Goal: Information Seeking & Learning: Learn about a topic

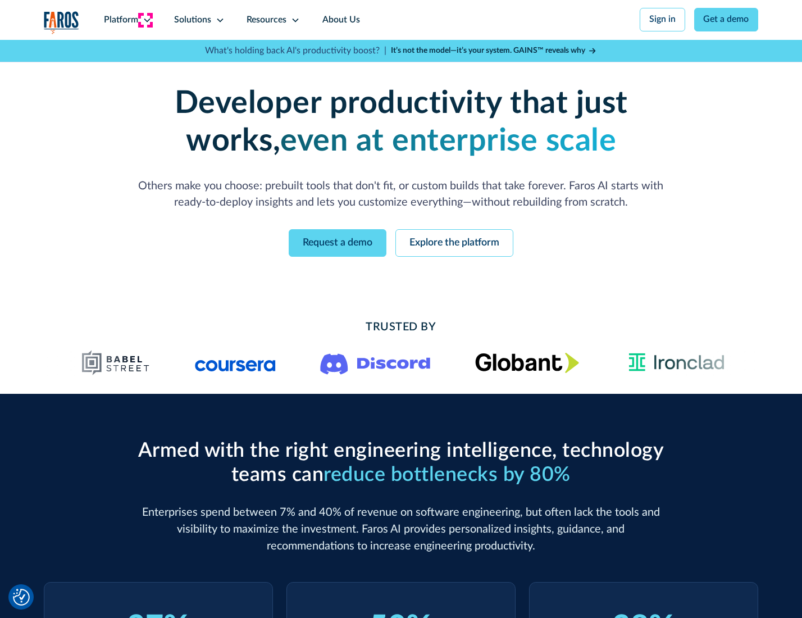
click at [145, 20] on icon at bounding box center [147, 20] width 9 height 9
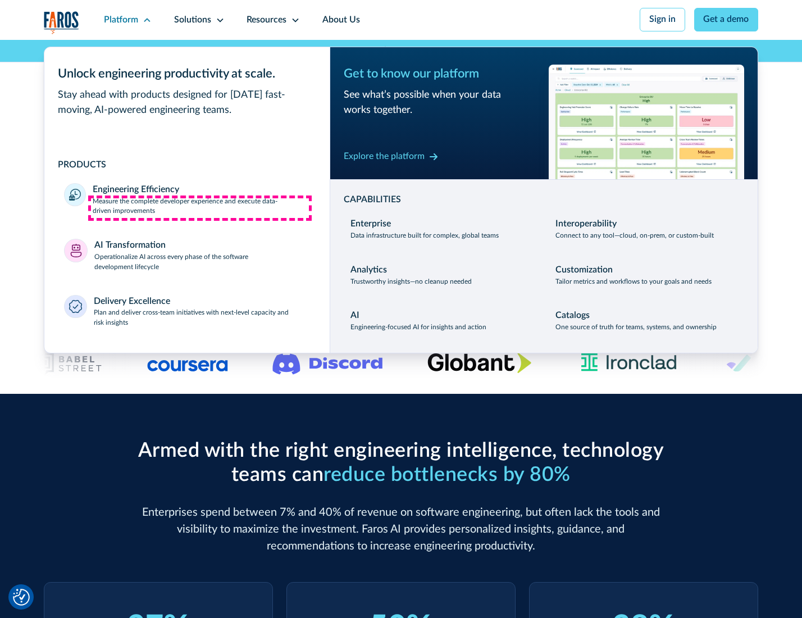
click at [200, 208] on p "Measure the complete developer experience and execute data-driven improvements" at bounding box center [201, 207] width 217 height 20
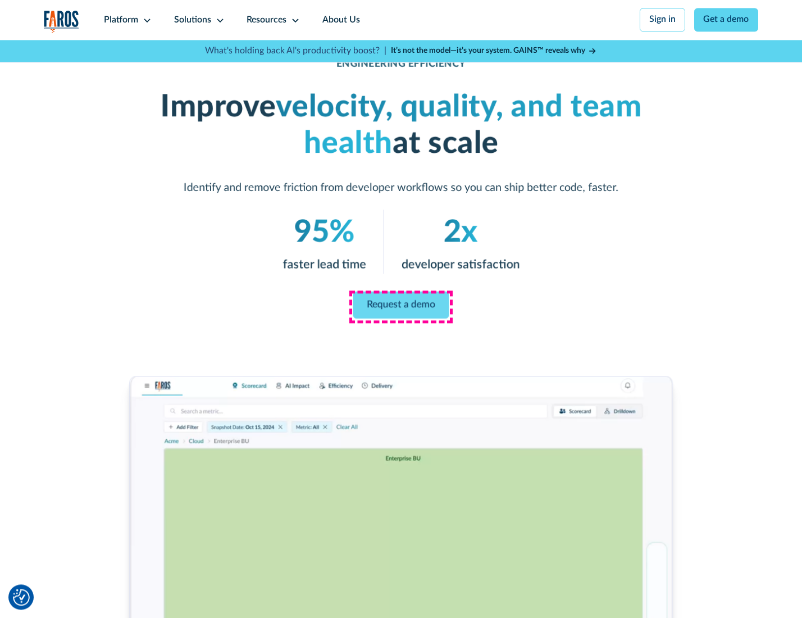
click at [400, 306] on link "Request a demo" at bounding box center [401, 304] width 96 height 27
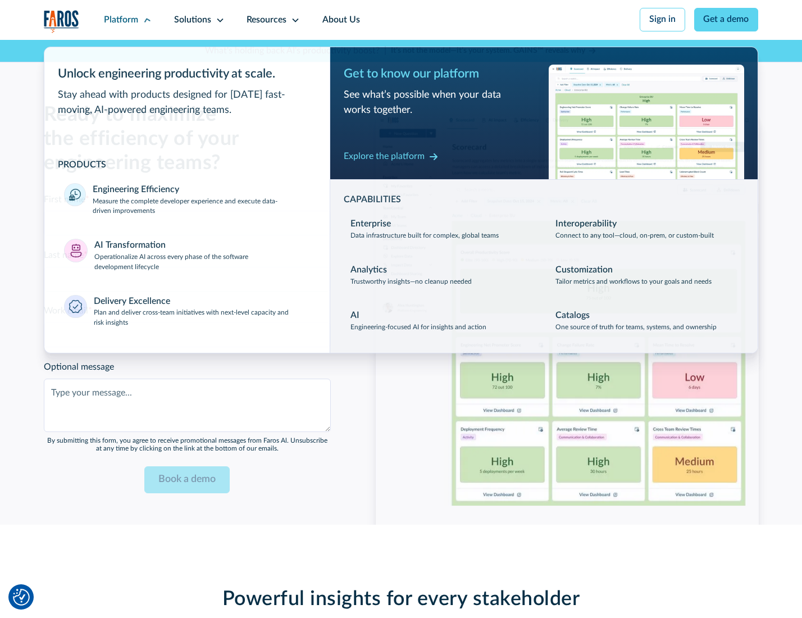
scroll to position [2445, 0]
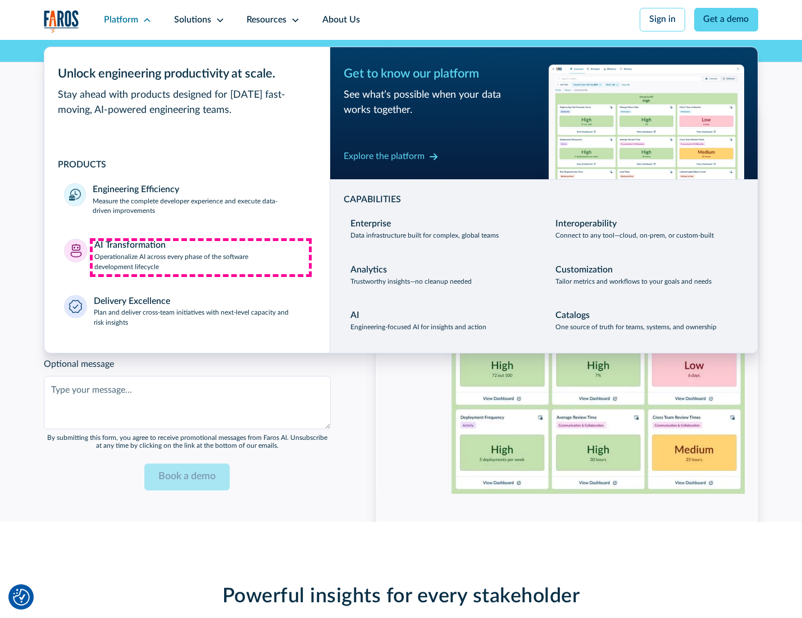
click at [200, 257] on p "Operationalize AI across every phase of the software development lifecycle" at bounding box center [202, 262] width 216 height 20
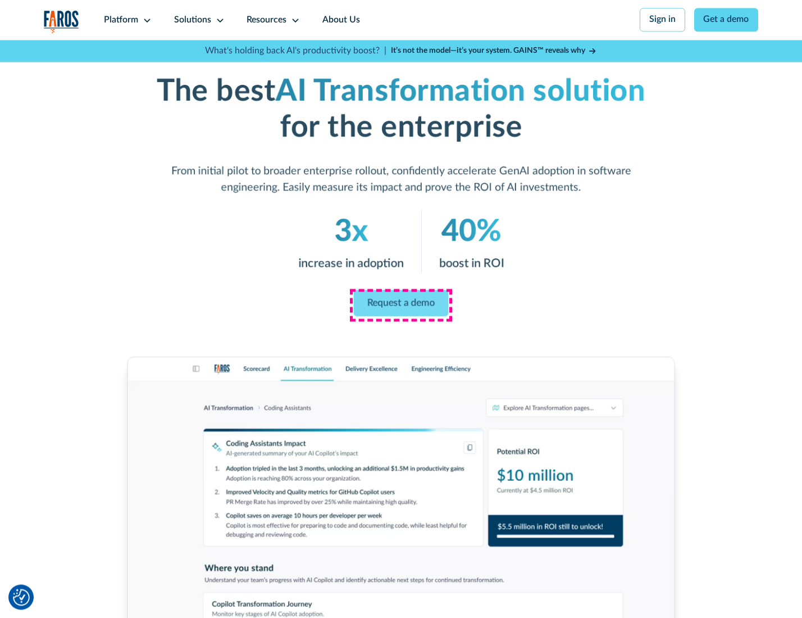
click at [400, 305] on link "Request a demo" at bounding box center [401, 303] width 95 height 26
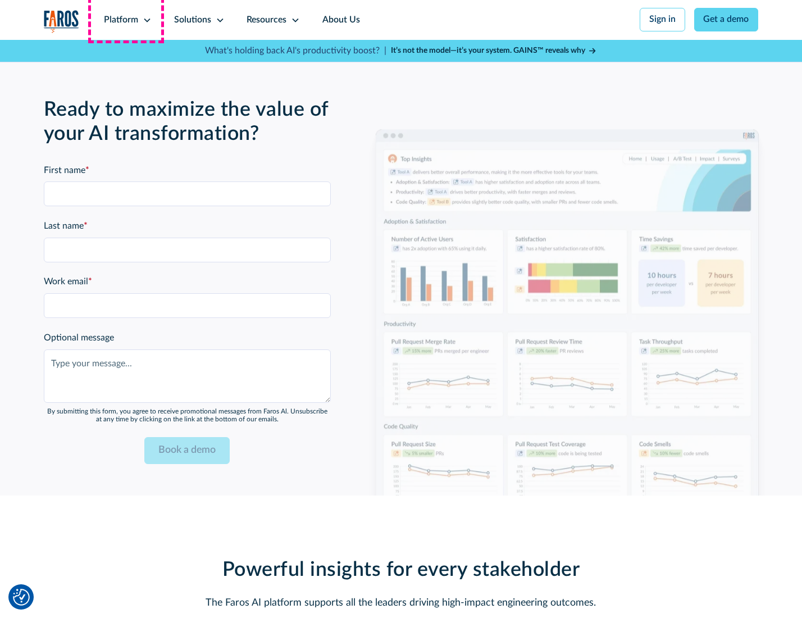
click at [126, 20] on div "Platform" at bounding box center [121, 19] width 34 height 13
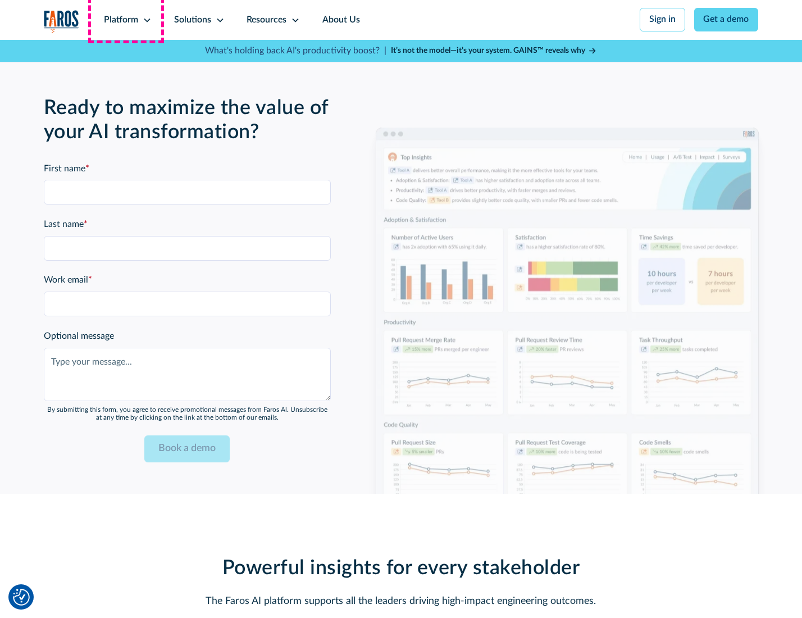
scroll to position [2715, 0]
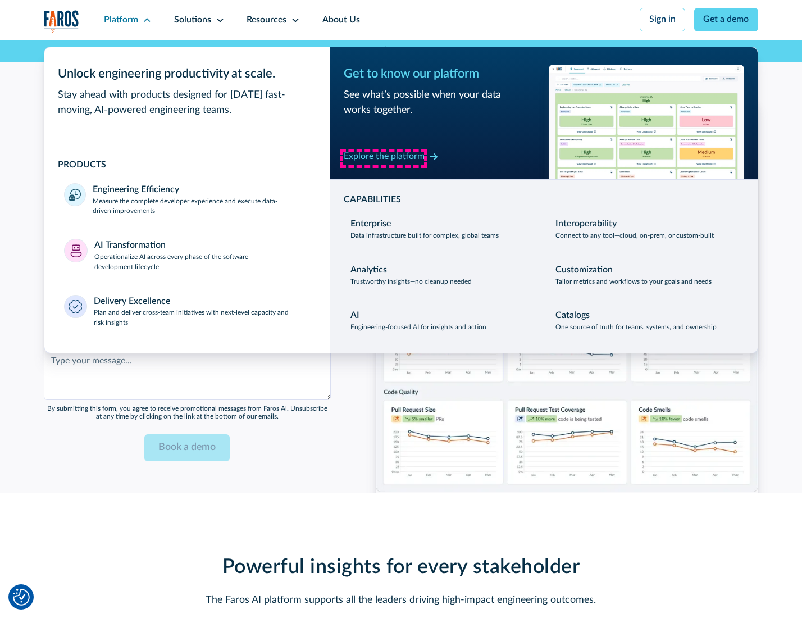
click at [384, 158] on div "Explore the platform" at bounding box center [384, 156] width 81 height 13
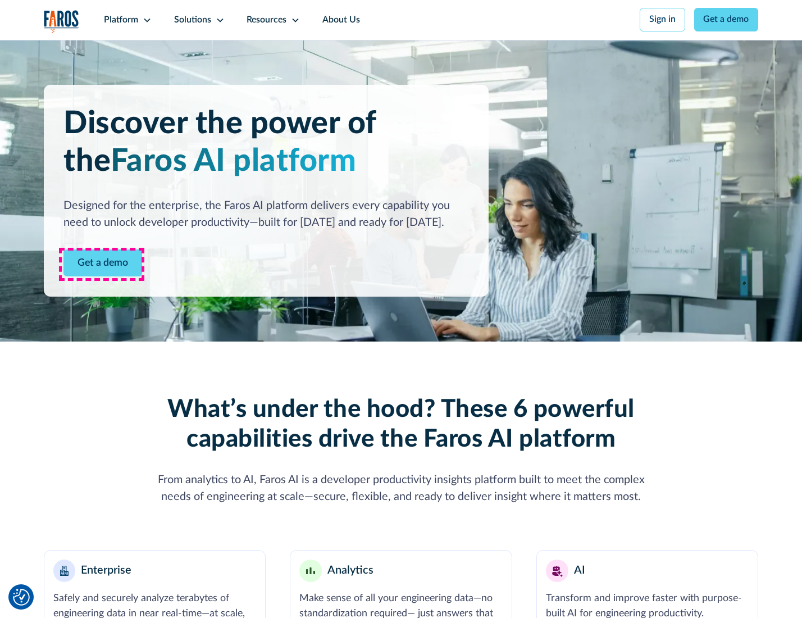
click at [102, 264] on link "Get a demo" at bounding box center [102, 263] width 79 height 28
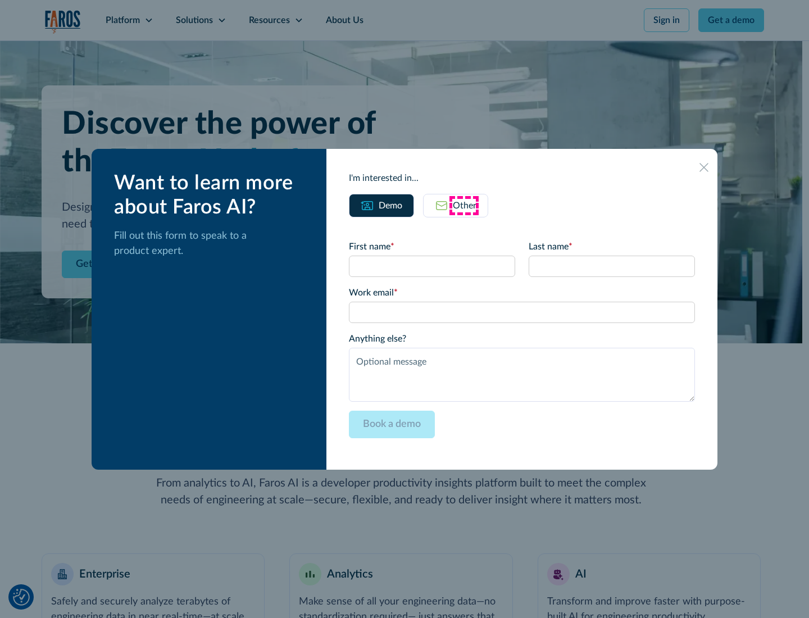
click at [464, 205] on div "Other" at bounding box center [465, 205] width 24 height 13
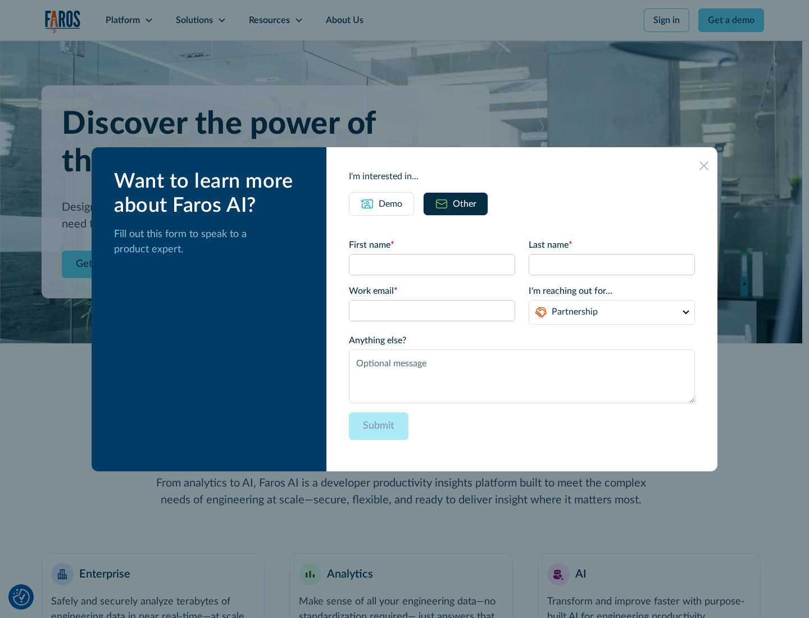
click at [389, 203] on div "Demo" at bounding box center [391, 203] width 24 height 13
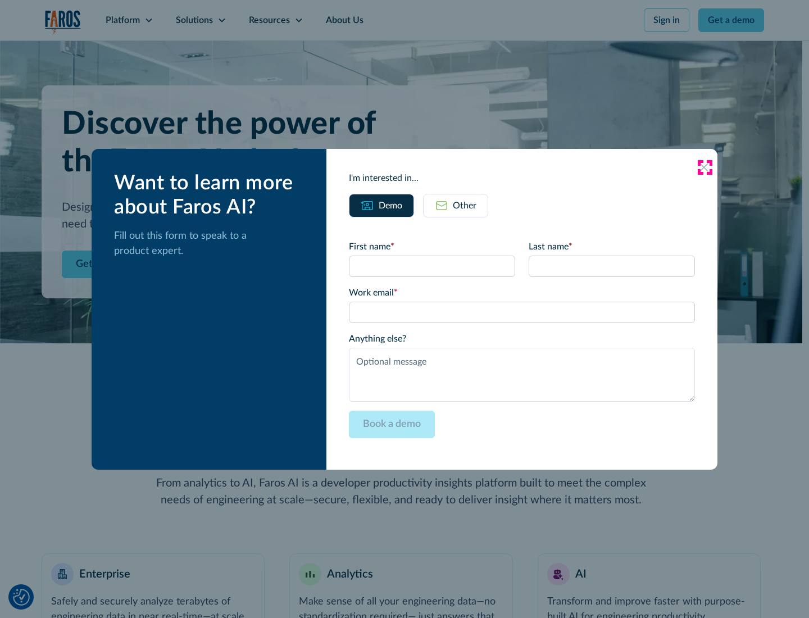
click at [704, 167] on icon at bounding box center [703, 167] width 9 height 9
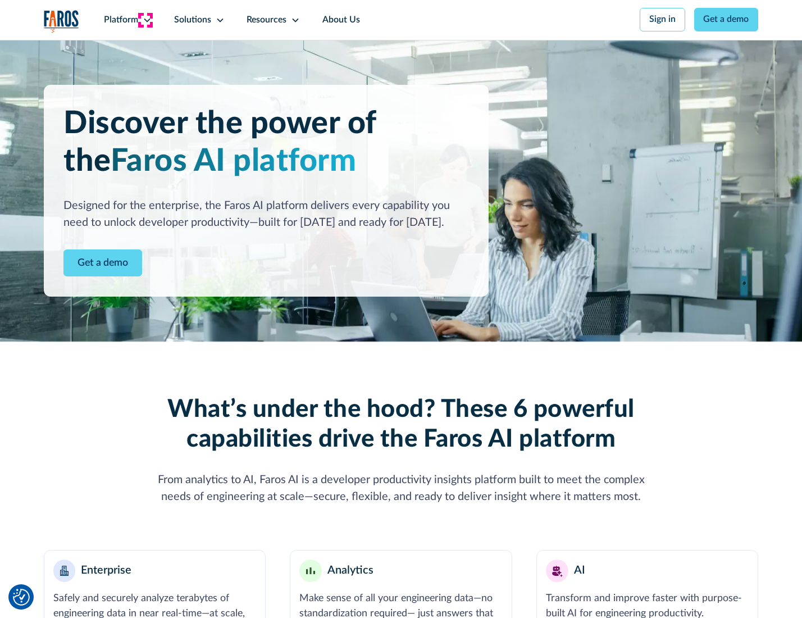
click at [145, 20] on icon at bounding box center [147, 20] width 9 height 9
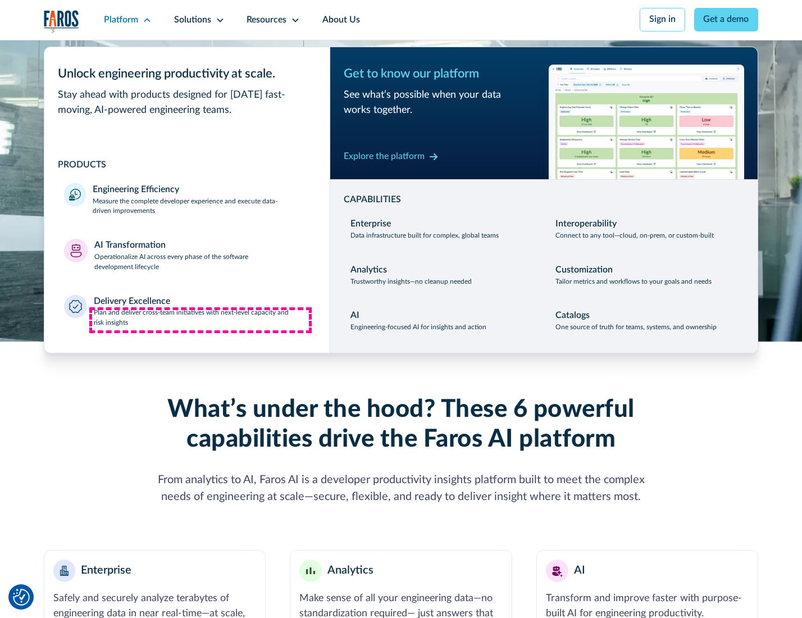
click at [200, 320] on p "Plan and deliver cross-team initiatives with next-level capacity and risk insig…" at bounding box center [202, 318] width 216 height 20
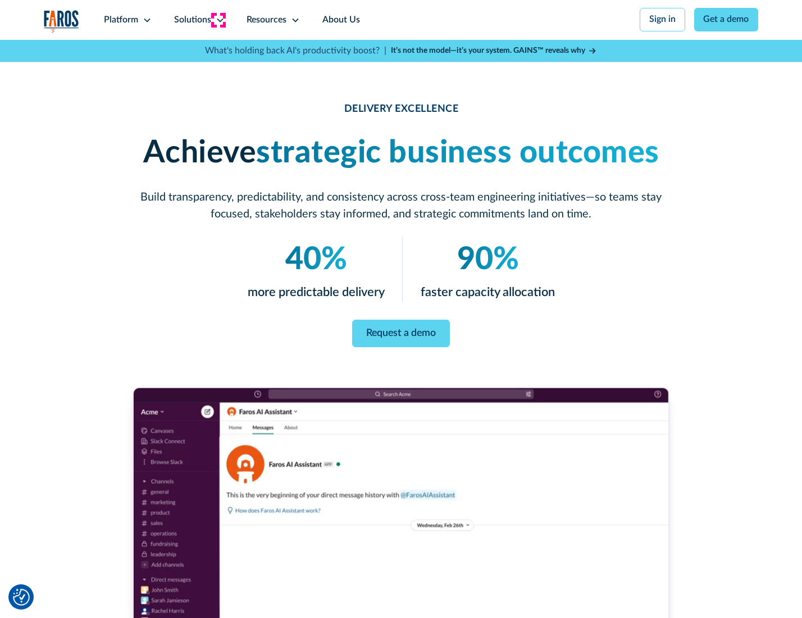
click at [218, 20] on icon at bounding box center [220, 20] width 9 height 9
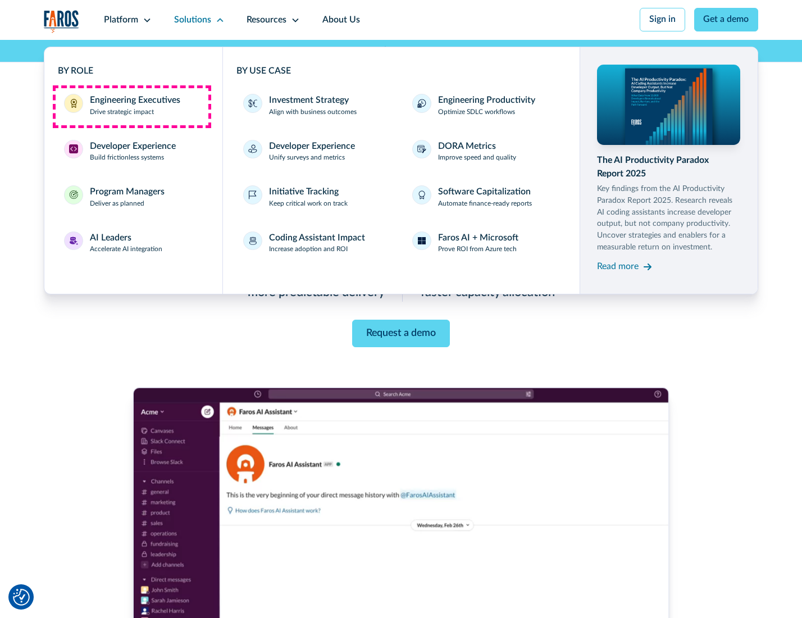
click at [131, 106] on div "Engineering Executives" at bounding box center [135, 100] width 90 height 13
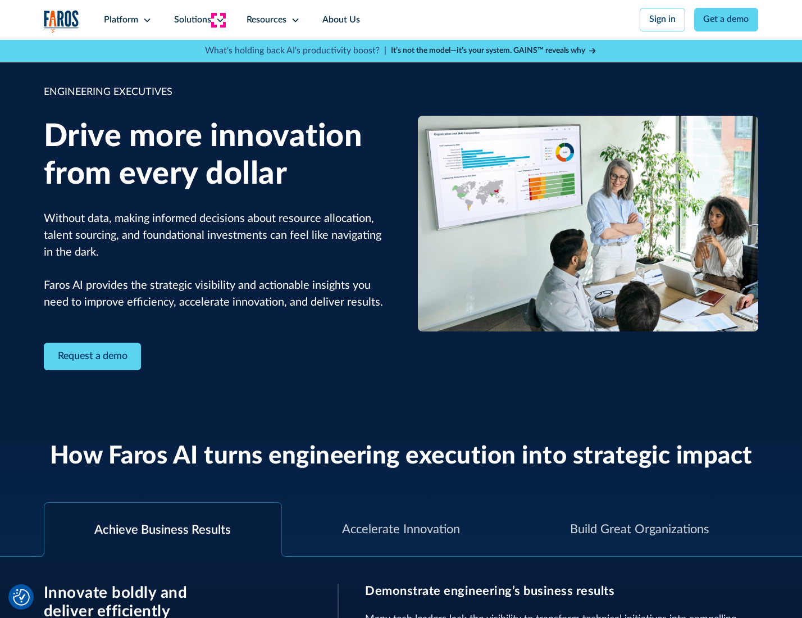
click at [218, 20] on icon at bounding box center [220, 20] width 9 height 9
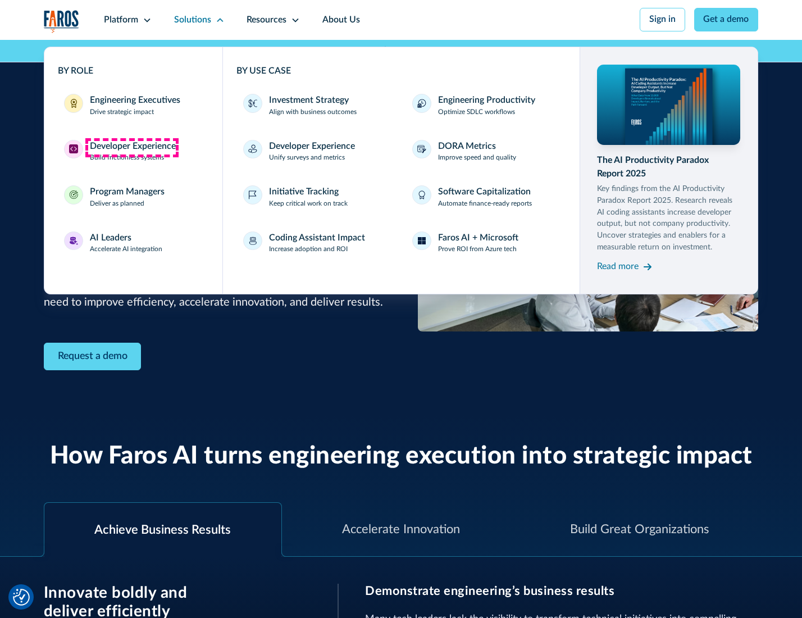
click at [131, 147] on div "Developer Experience" at bounding box center [133, 146] width 86 height 13
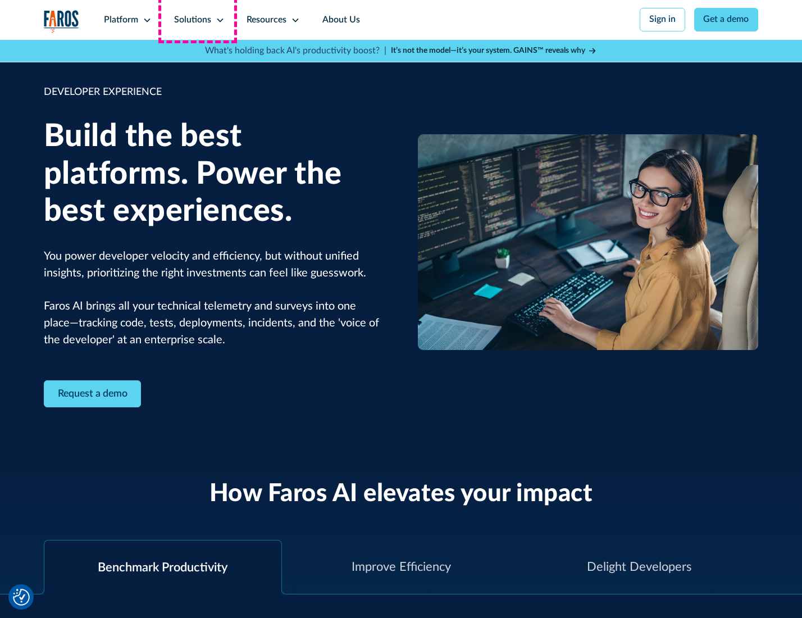
click at [198, 20] on div "Solutions" at bounding box center [192, 19] width 37 height 13
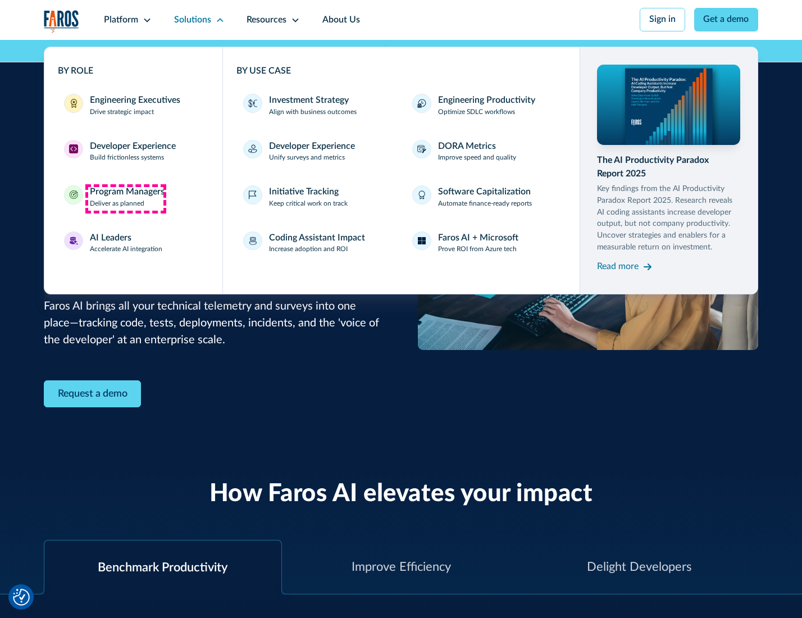
click at [125, 198] on div "Program Managers" at bounding box center [127, 191] width 75 height 13
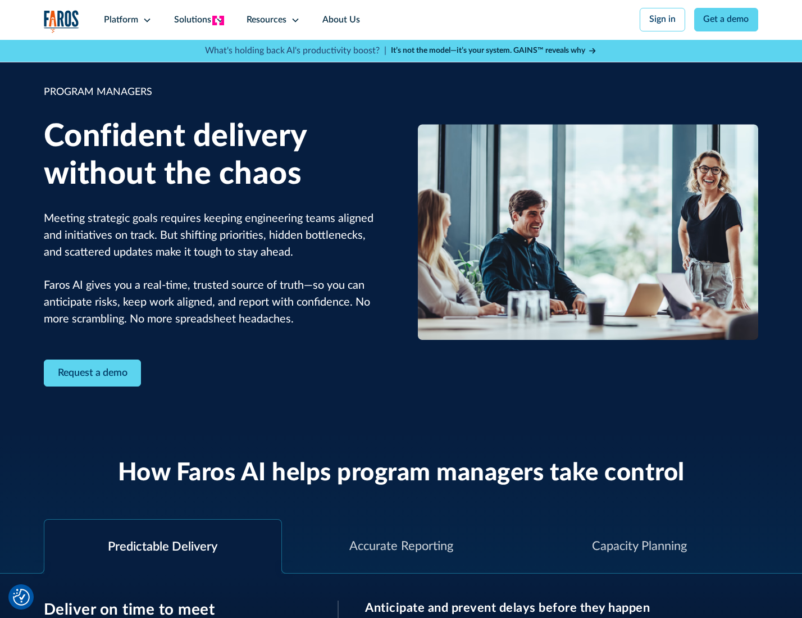
click at [218, 20] on icon at bounding box center [220, 20] width 9 height 9
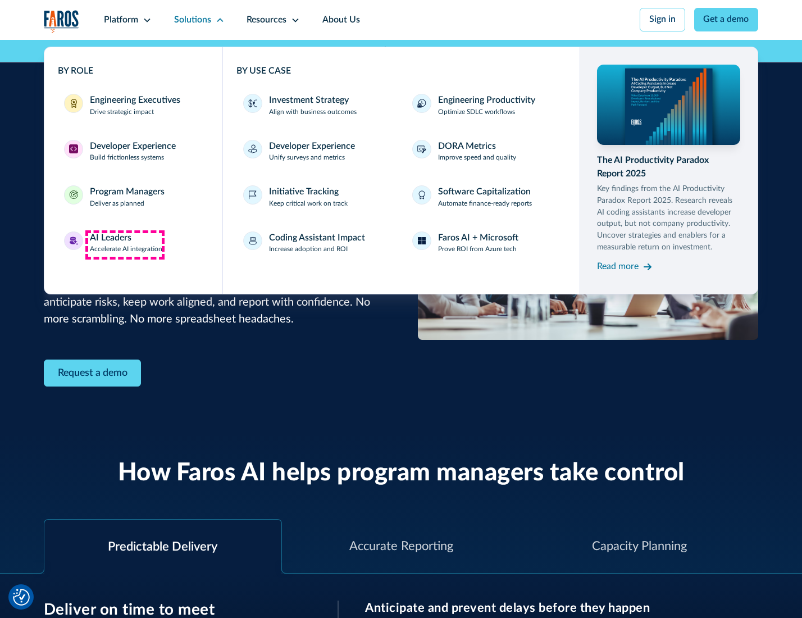
click at [125, 244] on div "AI Leaders" at bounding box center [111, 237] width 42 height 13
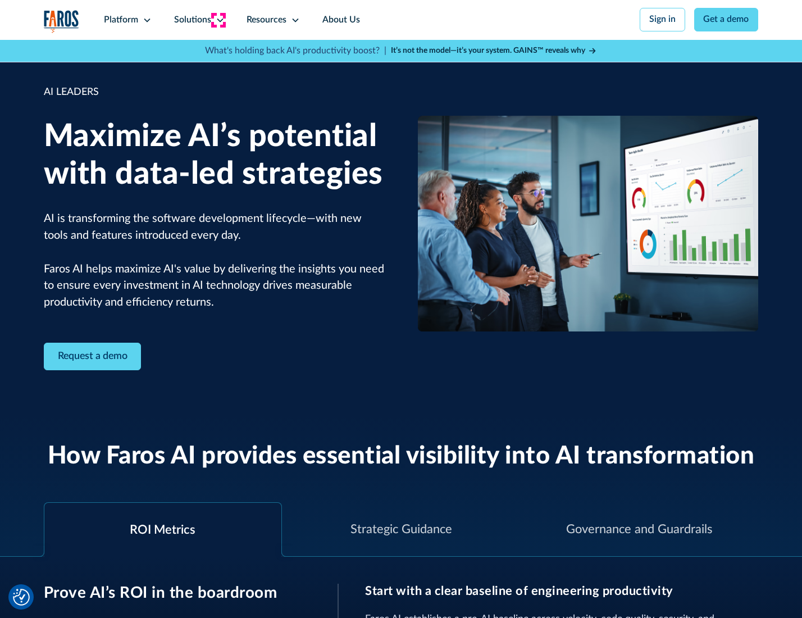
click at [218, 20] on icon at bounding box center [220, 20] width 9 height 9
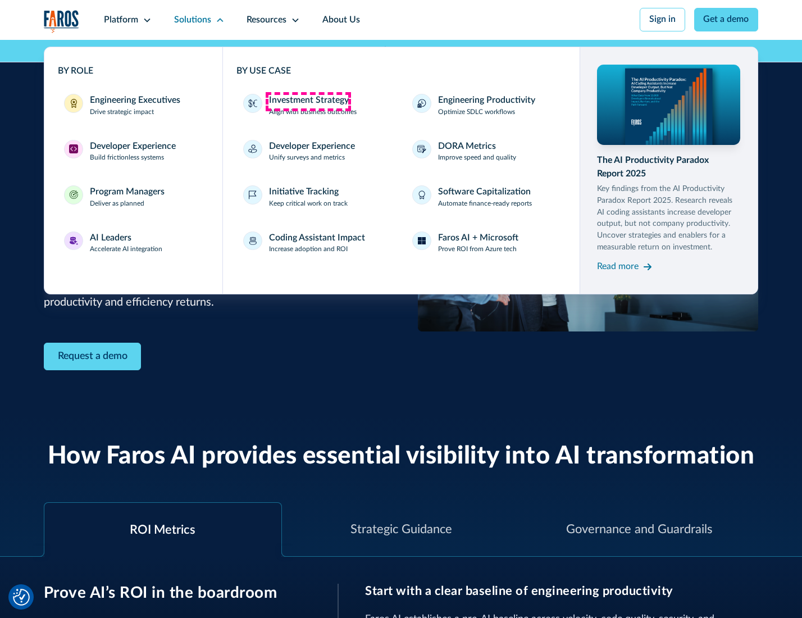
click at [308, 101] on div "Investment Strategy" at bounding box center [309, 100] width 80 height 13
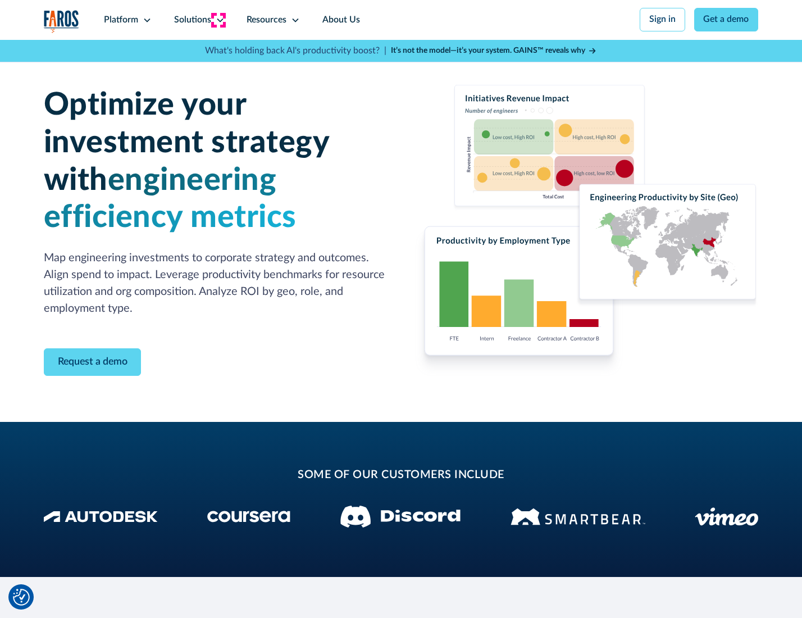
click at [218, 20] on icon at bounding box center [220, 20] width 9 height 9
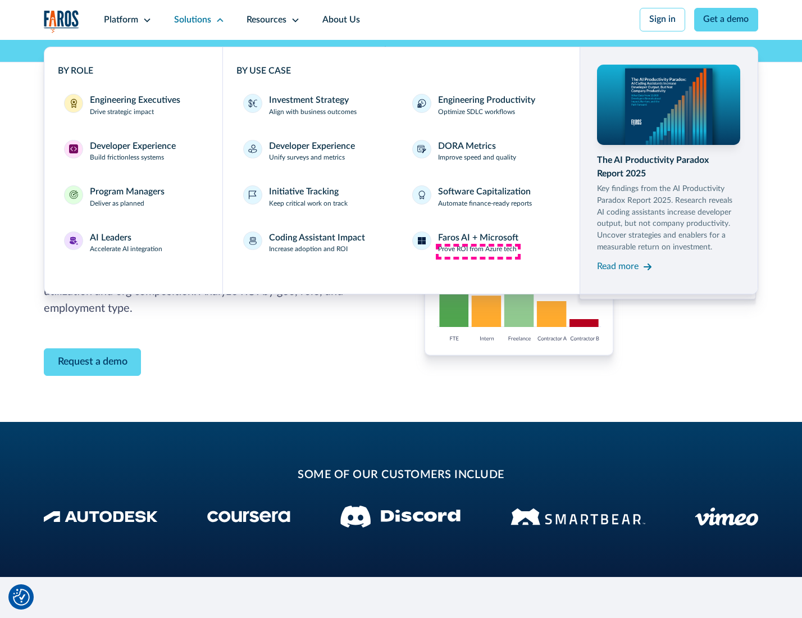
click at [478, 251] on p "Prove ROI from Azure tech" at bounding box center [477, 249] width 79 height 10
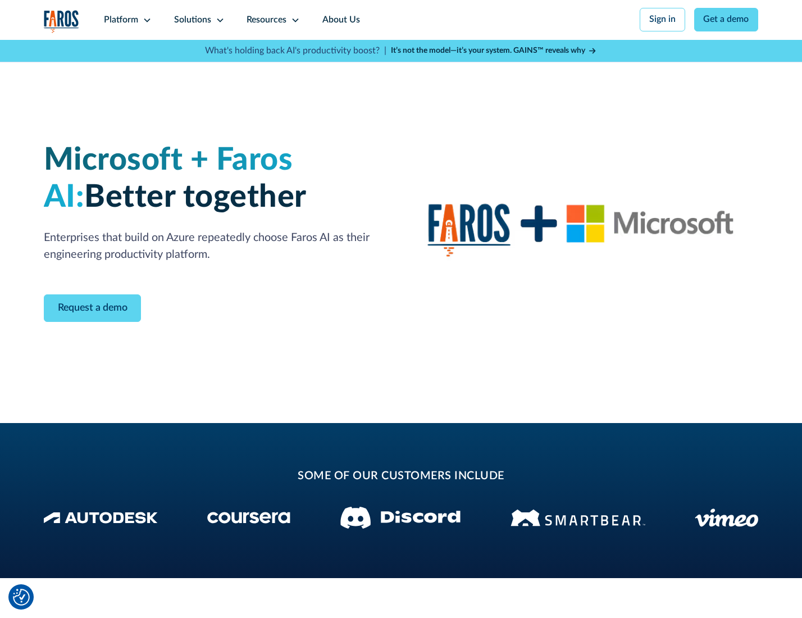
click at [218, 20] on icon at bounding box center [220, 20] width 9 height 9
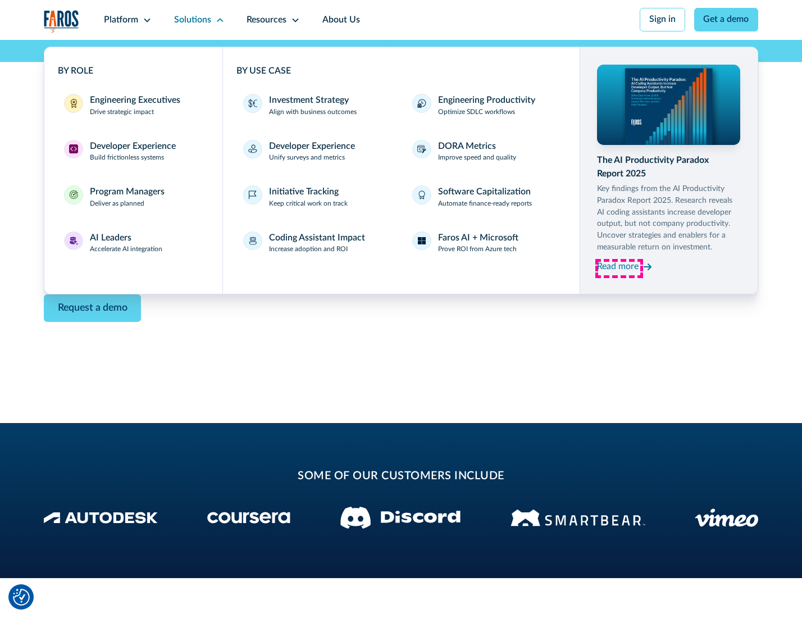
click at [619, 268] on div "Read more" at bounding box center [618, 266] width 42 height 13
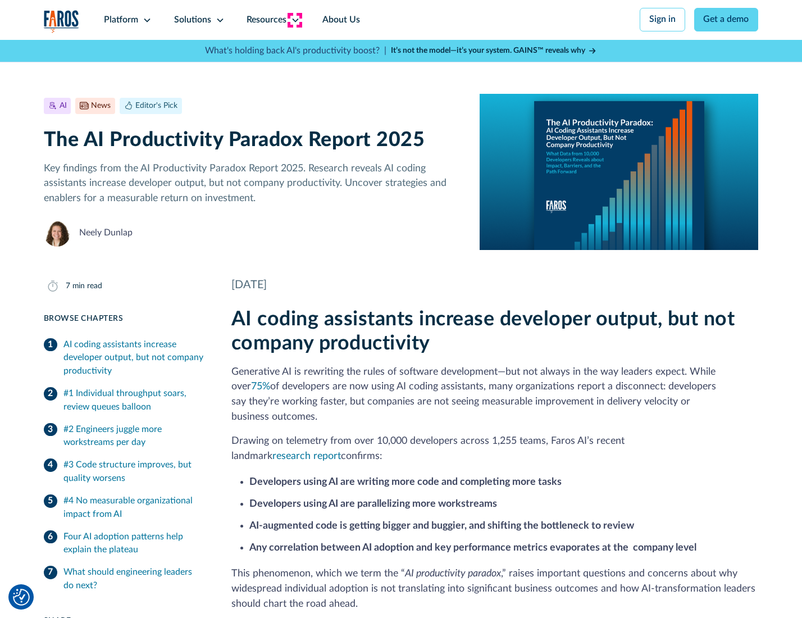
click at [294, 20] on icon at bounding box center [295, 20] width 9 height 9
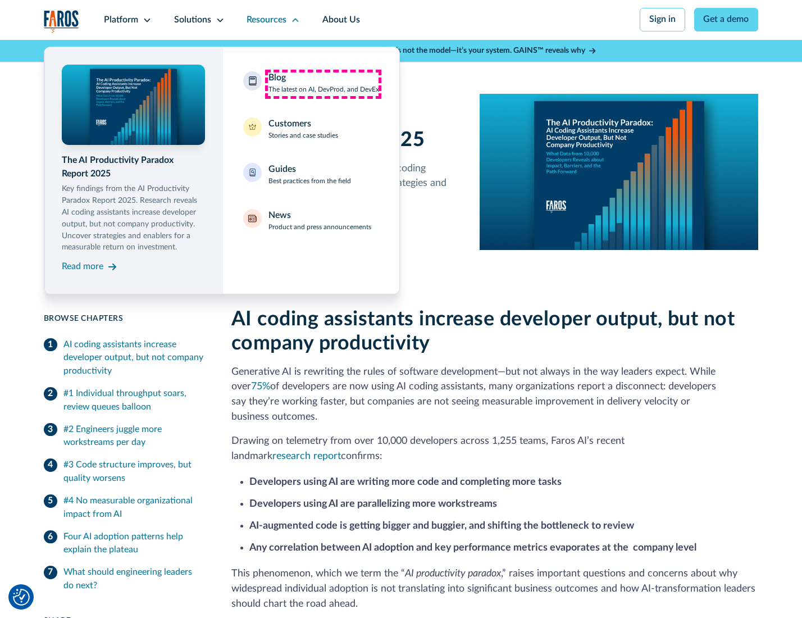
click at [323, 84] on div "Blog The latest on AI, DevProd, and DevEx" at bounding box center [323, 83] width 111 height 24
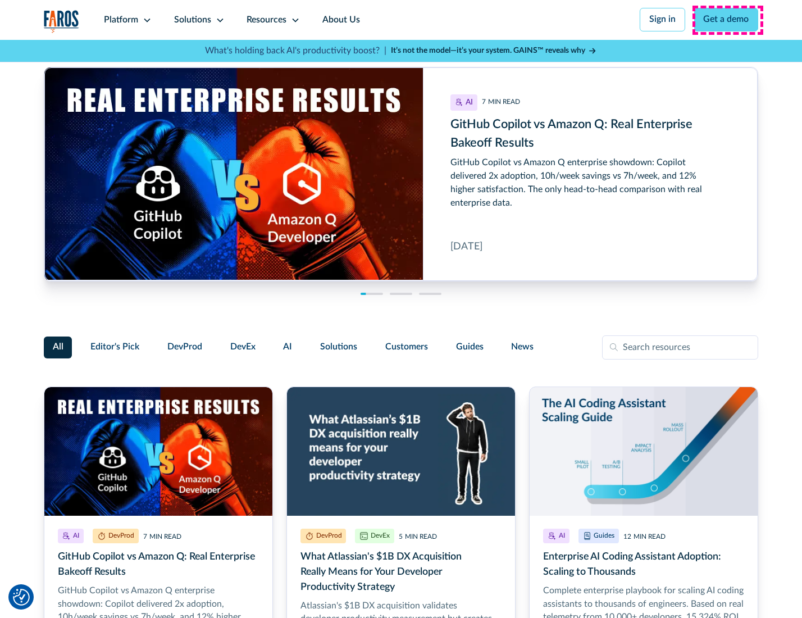
click at [727, 20] on link "Get a demo" at bounding box center [726, 20] width 65 height 24
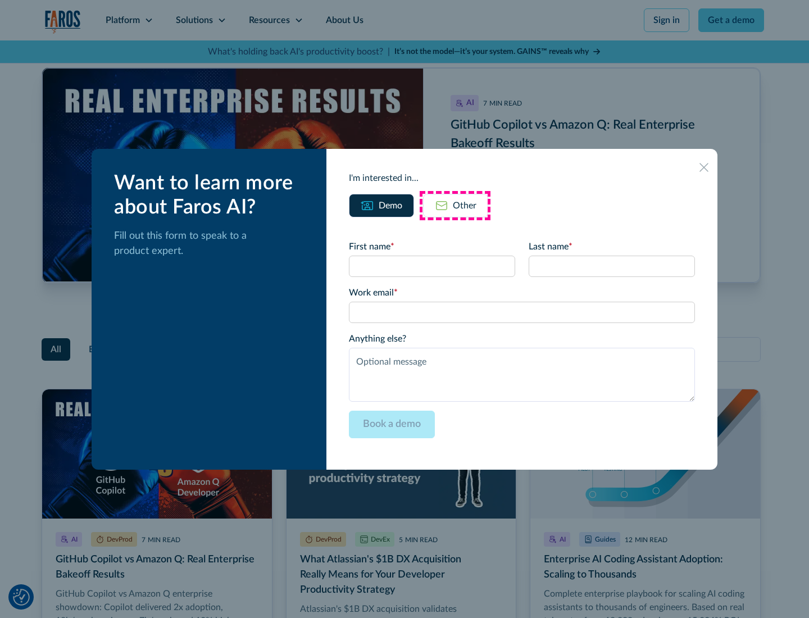
click at [455, 205] on div "Other" at bounding box center [465, 205] width 24 height 13
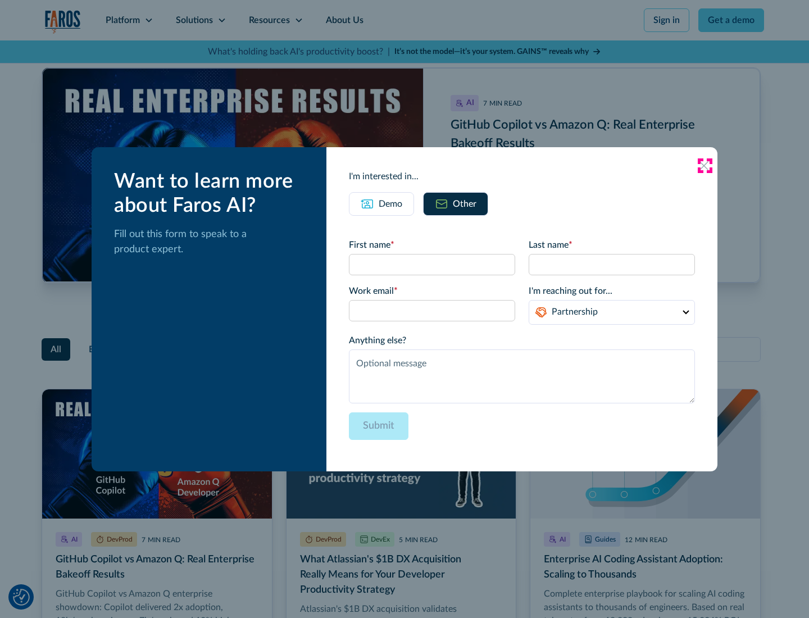
click at [704, 165] on icon at bounding box center [703, 165] width 9 height 9
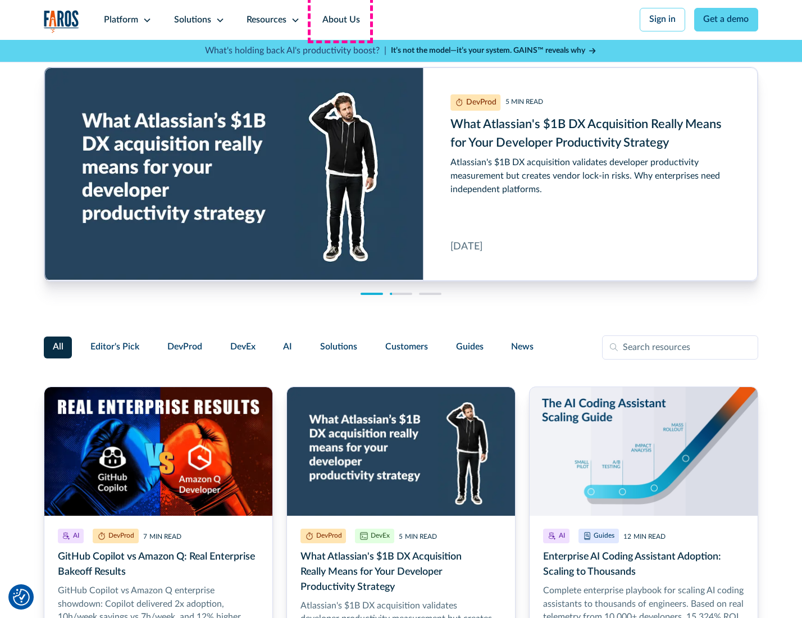
click at [340, 20] on link "About Us" at bounding box center [341, 20] width 60 height 40
